Goal: Check status: Check status

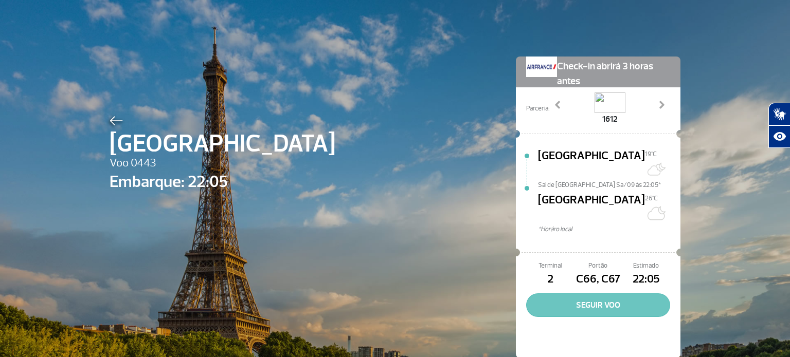
click at [578, 294] on button "SEGUIR VOO" at bounding box center [598, 306] width 144 height 24
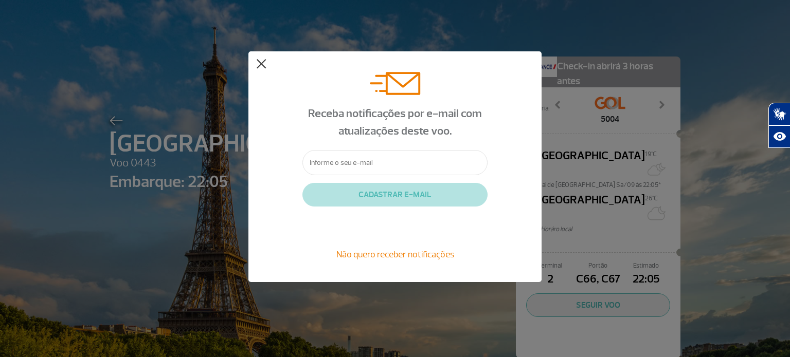
click at [258, 63] on button at bounding box center [261, 64] width 10 height 10
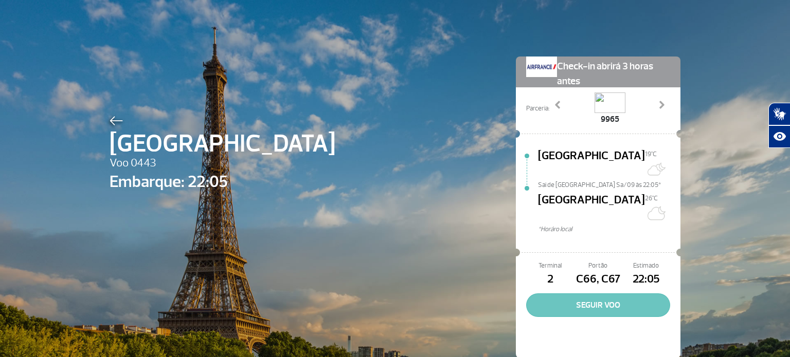
click at [629, 294] on button "SEGUIR VOO" at bounding box center [598, 306] width 144 height 24
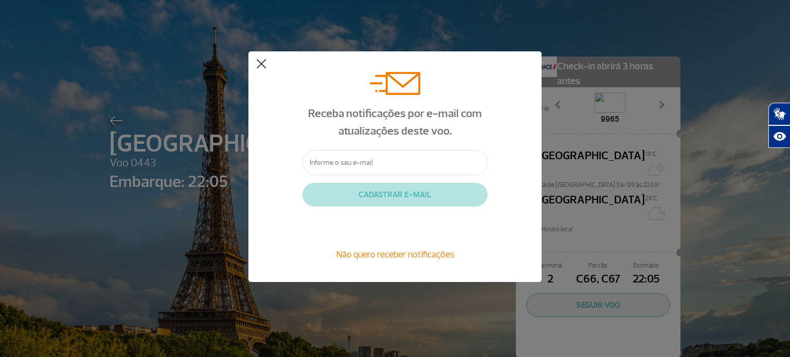
click at [260, 64] on button at bounding box center [261, 64] width 10 height 10
